Goal: Task Accomplishment & Management: Use online tool/utility

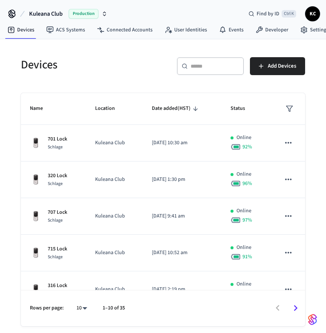
click at [214, 71] on div "​ ​" at bounding box center [210, 66] width 67 height 18
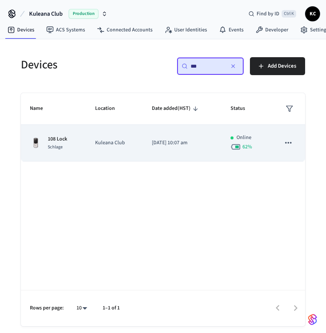
type input "***"
click at [112, 137] on td "Kuleana Club" at bounding box center [114, 143] width 57 height 37
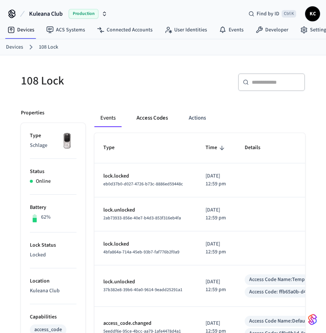
click at [151, 114] on button "Access Codes" at bounding box center [152, 118] width 43 height 18
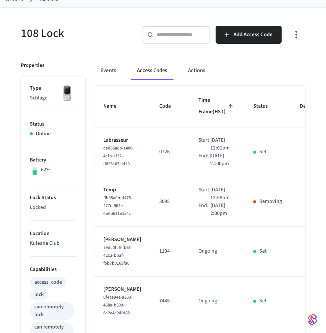
scroll to position [48, 0]
click at [107, 71] on button "Events" at bounding box center [108, 70] width 28 height 18
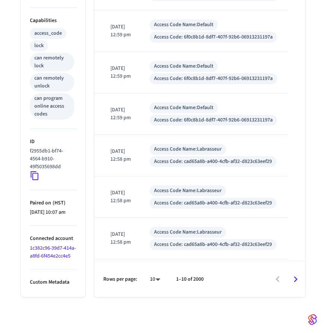
scroll to position [0, 0]
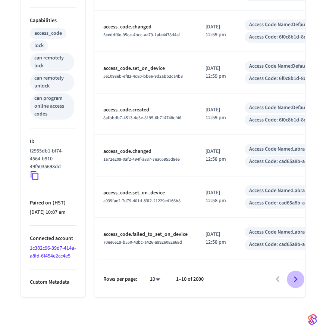
click at [294, 280] on icon "Go to next page" at bounding box center [296, 279] width 12 height 12
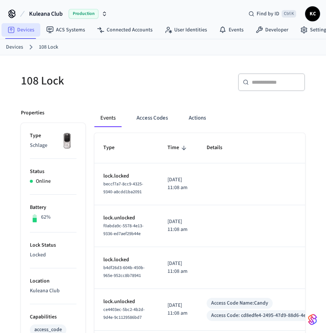
click at [17, 28] on link "Devices" at bounding box center [20, 29] width 39 height 13
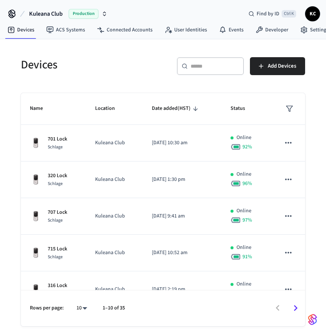
click at [216, 70] on div "​ ​" at bounding box center [210, 66] width 67 height 18
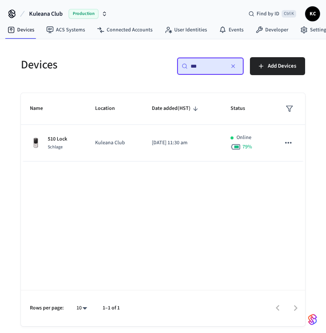
type input "***"
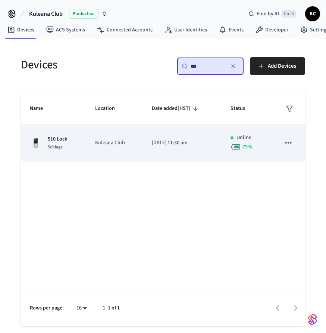
click at [96, 158] on td "Kuleana Club" at bounding box center [114, 143] width 57 height 37
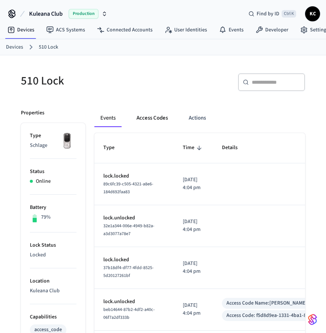
click at [152, 115] on button "Access Codes" at bounding box center [152, 118] width 43 height 18
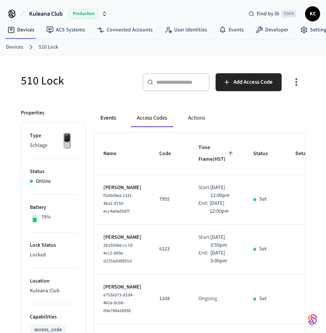
click at [109, 116] on button "Events" at bounding box center [108, 118] width 28 height 18
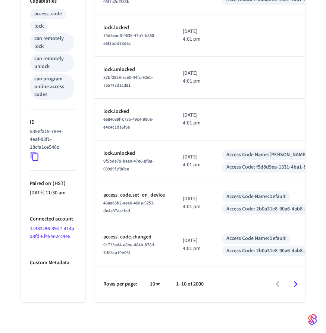
scroll to position [317, 0]
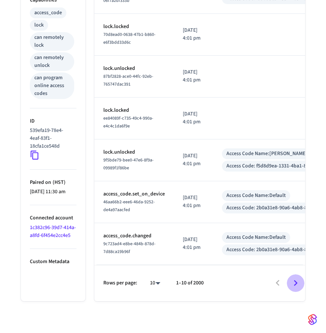
click at [299, 284] on icon "Go to next page" at bounding box center [296, 283] width 12 height 12
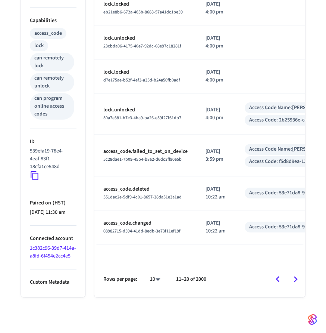
scroll to position [307, 0]
click at [295, 282] on icon "Go to next page" at bounding box center [296, 279] width 4 height 6
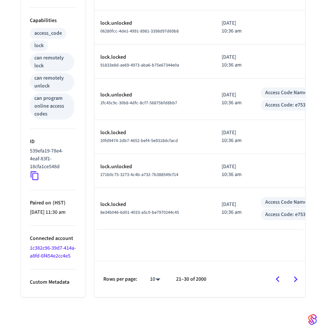
scroll to position [325, 0]
click at [278, 281] on icon "Go to previous page" at bounding box center [278, 279] width 12 height 12
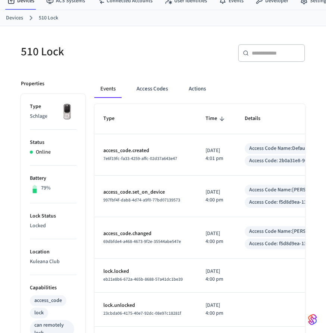
scroll to position [32, 0]
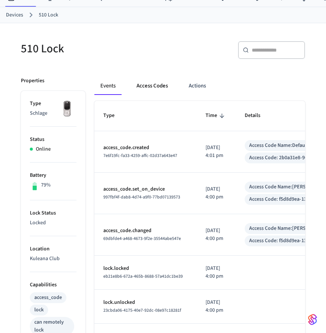
click at [149, 86] on button "Access Codes" at bounding box center [152, 86] width 43 height 18
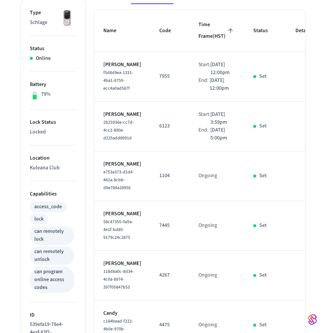
scroll to position [0, 0]
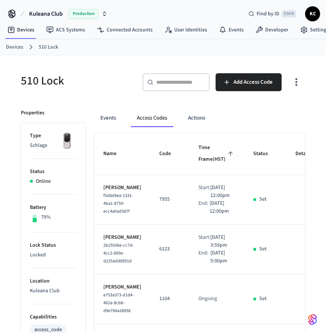
click at [21, 47] on link "Devices" at bounding box center [14, 47] width 17 height 8
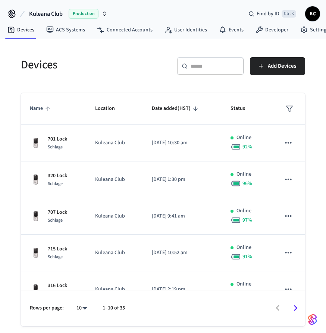
click at [35, 109] on span "Name" at bounding box center [41, 109] width 23 height 12
click at [318, 14] on span "KC" at bounding box center [312, 13] width 13 height 13
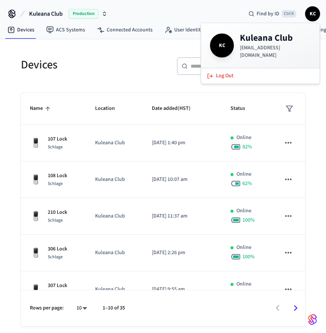
click at [141, 10] on div "Kuleana Club Production Find by ID Ctrl K KC" at bounding box center [163, 11] width 326 height 22
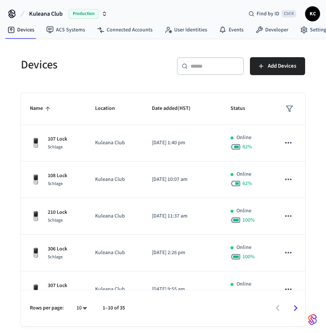
click at [177, 309] on div at bounding box center [219, 308] width 172 height 18
click at [265, 32] on link "Developer" at bounding box center [272, 29] width 45 height 13
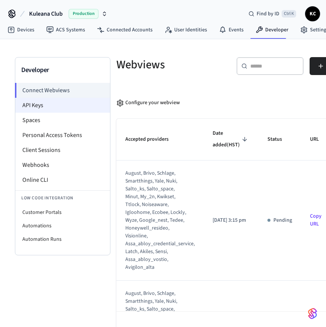
click at [33, 111] on li "API Keys" at bounding box center [62, 105] width 95 height 15
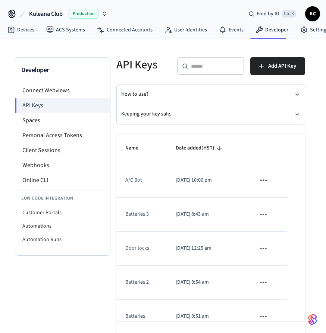
click at [298, 114] on icon "button" at bounding box center [297, 114] width 3 height 1
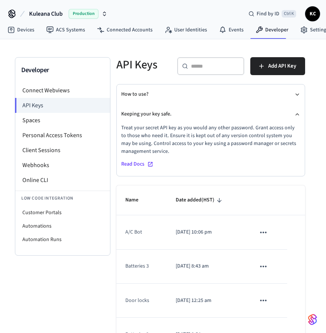
click at [137, 161] on span "Read Docs" at bounding box center [132, 164] width 23 height 8
click at [40, 105] on li "API Keys" at bounding box center [62, 105] width 95 height 15
click at [291, 59] on button "Add API Key" at bounding box center [278, 66] width 55 height 18
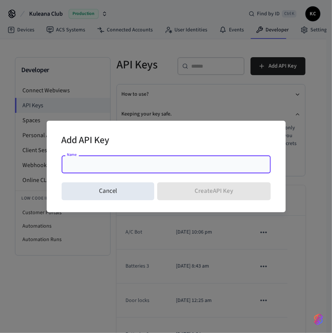
click at [92, 165] on input "Name" at bounding box center [166, 164] width 200 height 7
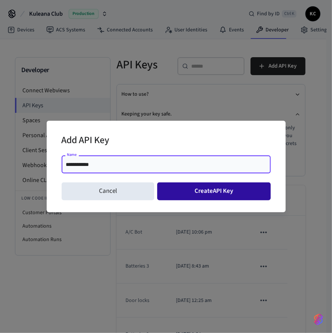
type input "**********"
click at [192, 189] on button "Create API Key" at bounding box center [214, 191] width 114 height 18
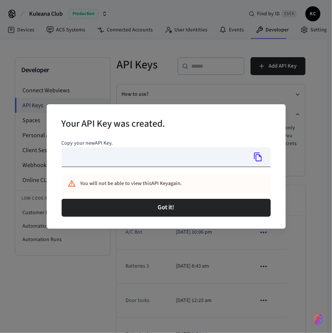
type input "**********"
click at [254, 157] on icon "Copy" at bounding box center [258, 157] width 10 height 10
click at [113, 75] on div "**********" at bounding box center [166, 166] width 332 height 333
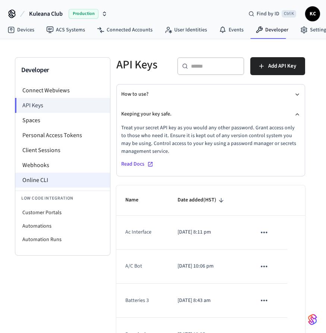
click at [38, 179] on li "Online CLI" at bounding box center [62, 180] width 95 height 15
